Goal: Information Seeking & Learning: Get advice/opinions

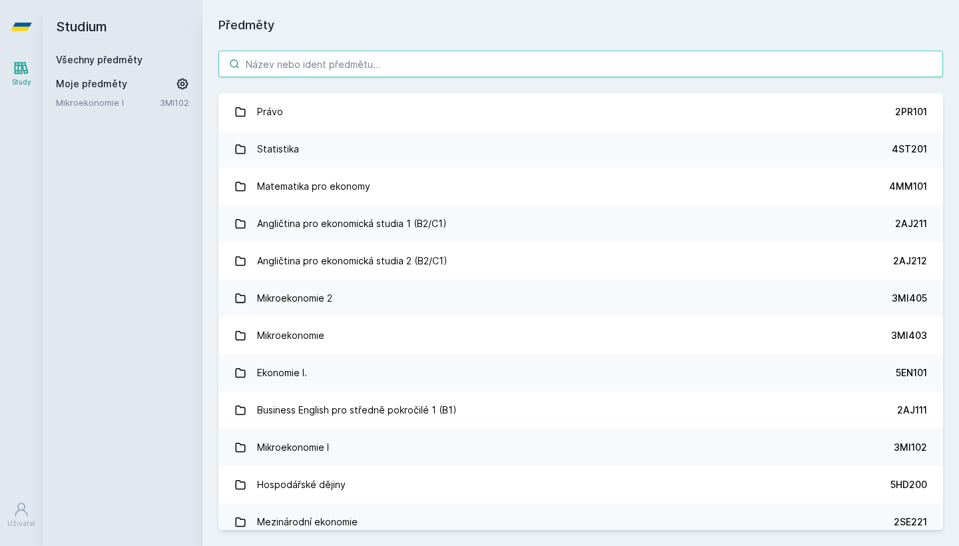
click at [454, 66] on input "search" at bounding box center [581, 64] width 725 height 27
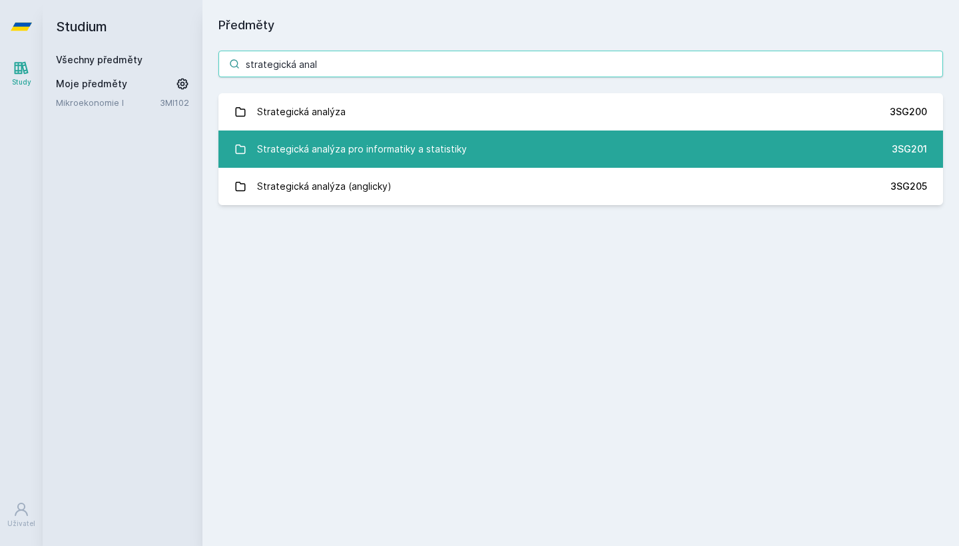
type input "strategická anal"
click at [576, 159] on link "Strategická analýza pro informatiky a statistiky 3SG201" at bounding box center [581, 149] width 725 height 37
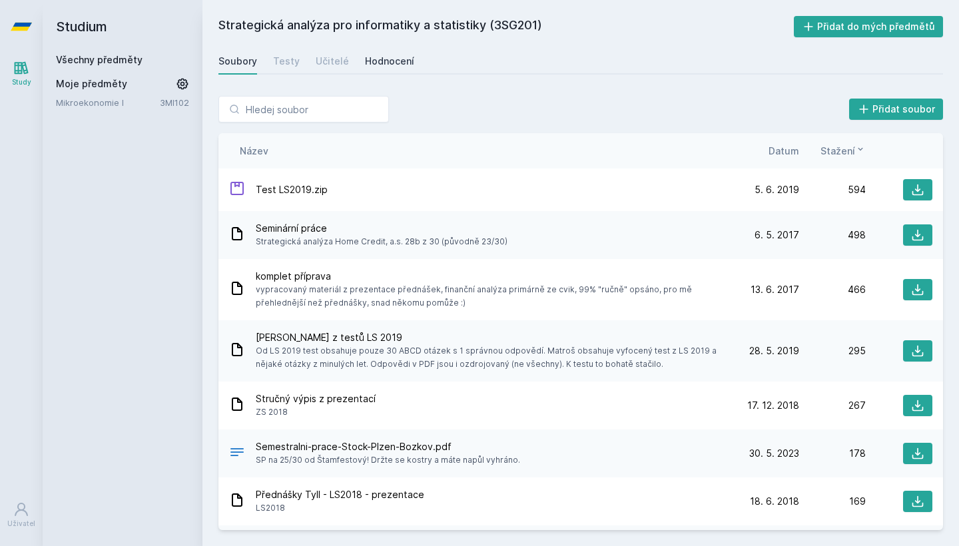
click at [382, 66] on div "Hodnocení" at bounding box center [389, 61] width 49 height 13
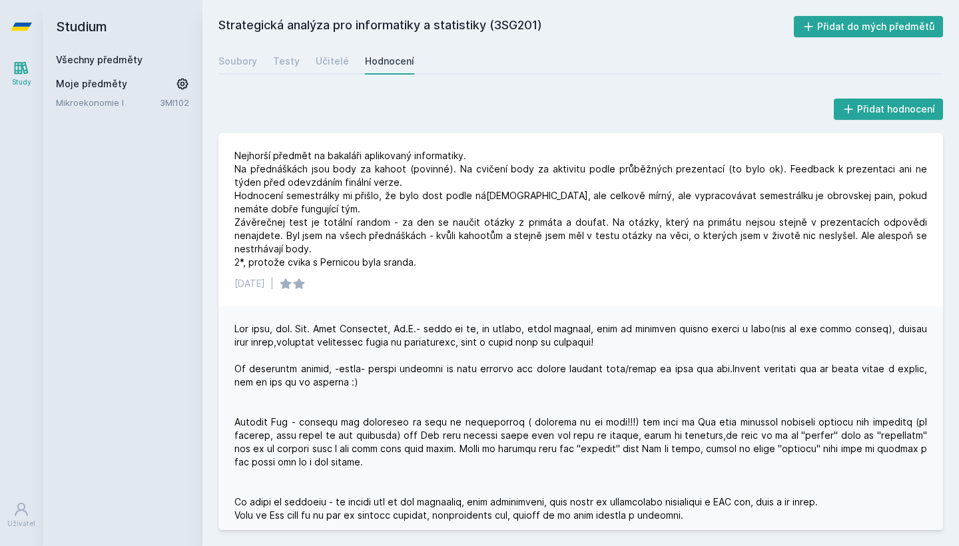
click at [466, 318] on div "[DATE] |" at bounding box center [581, 446] width 725 height 280
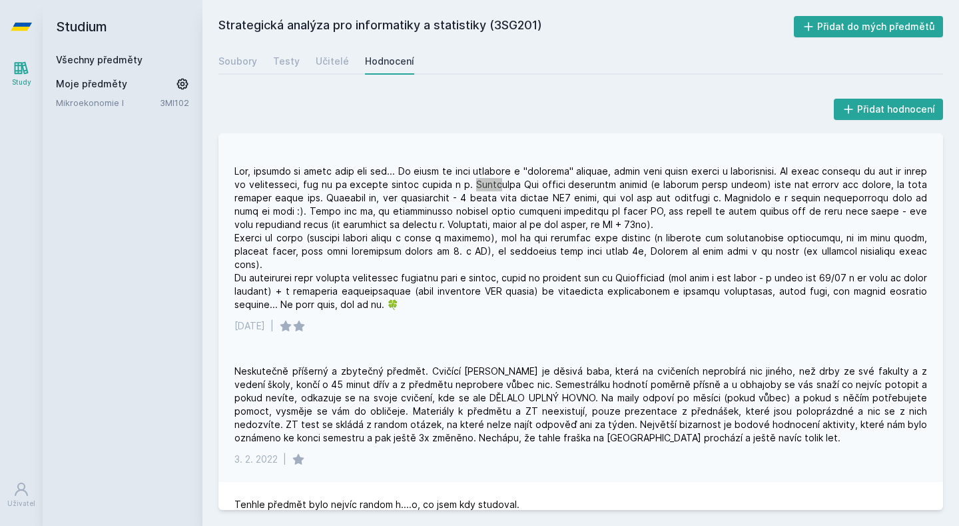
scroll to position [1878, 0]
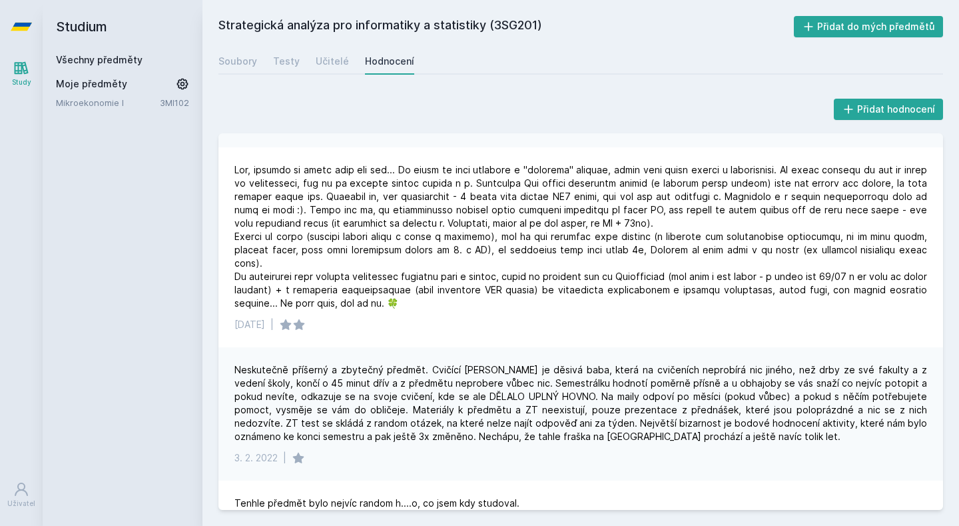
click at [273, 347] on div "Neskutečně příšerný a zbytečný předmět. Cvičící [PERSON_NAME] je děsivá baba, k…" at bounding box center [581, 413] width 725 height 133
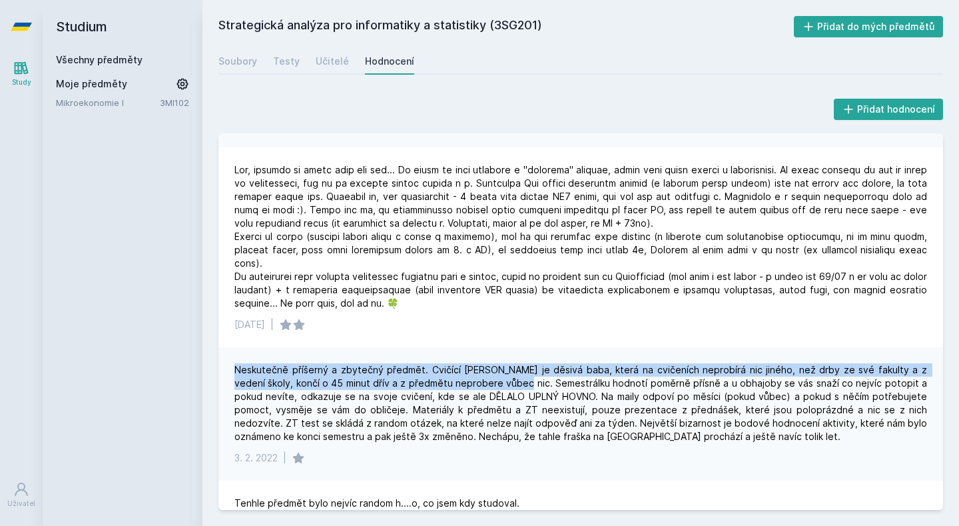
drag, startPoint x: 237, startPoint y: 356, endPoint x: 488, endPoint y: 372, distance: 251.0
click at [488, 372] on div "Neskutečně příšerný a zbytečný předmět. Cvičící [PERSON_NAME] je děsivá baba, k…" at bounding box center [581, 413] width 725 height 133
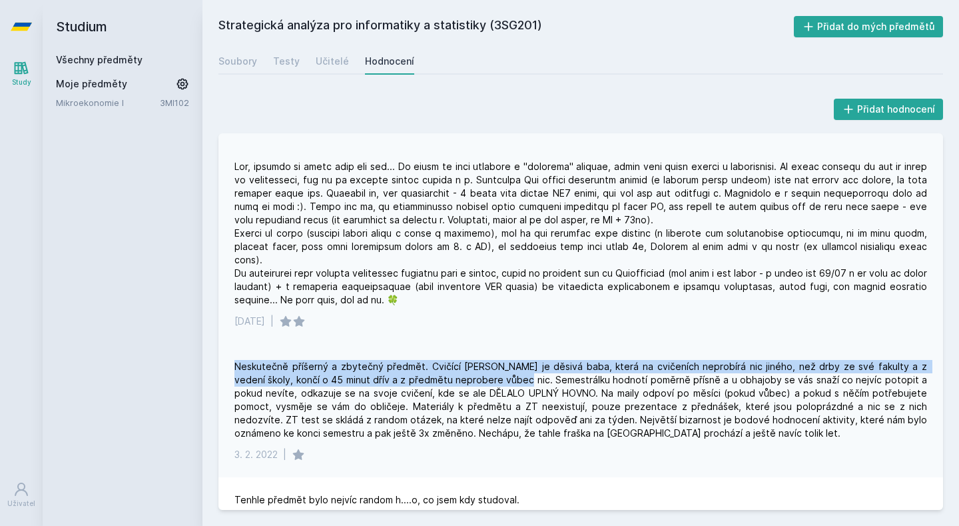
click at [562, 318] on div "[DATE] |" at bounding box center [581, 244] width 725 height 200
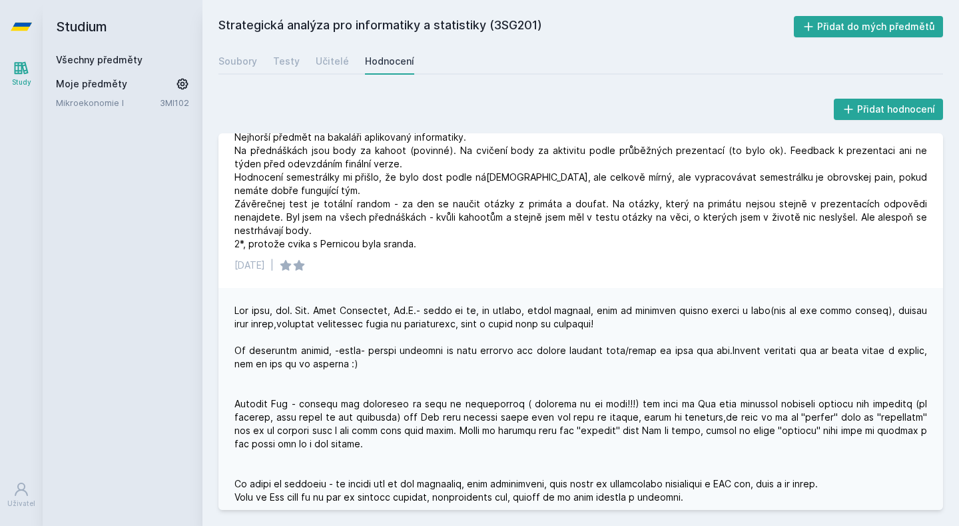
scroll to position [1739, 0]
